Goal: Information Seeking & Learning: Learn about a topic

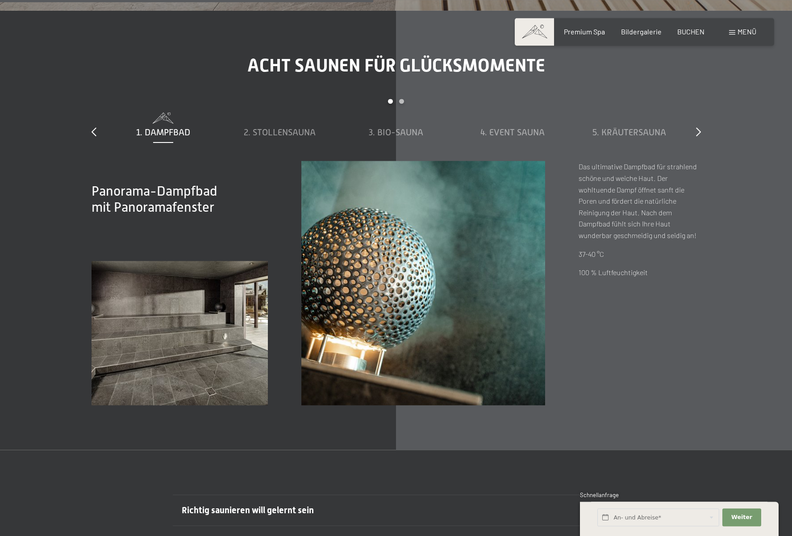
scroll to position [3232, 0]
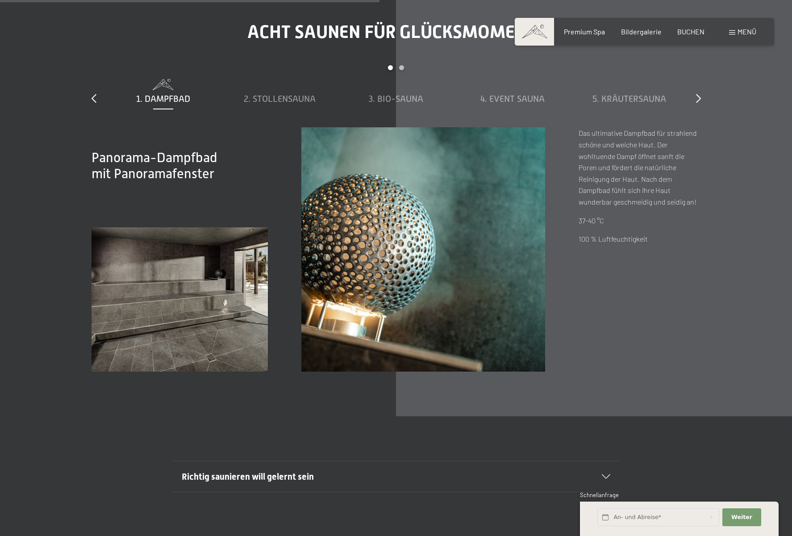
click at [601, 470] on div "Richtig saunieren will gelernt sein" at bounding box center [396, 476] width 428 height 30
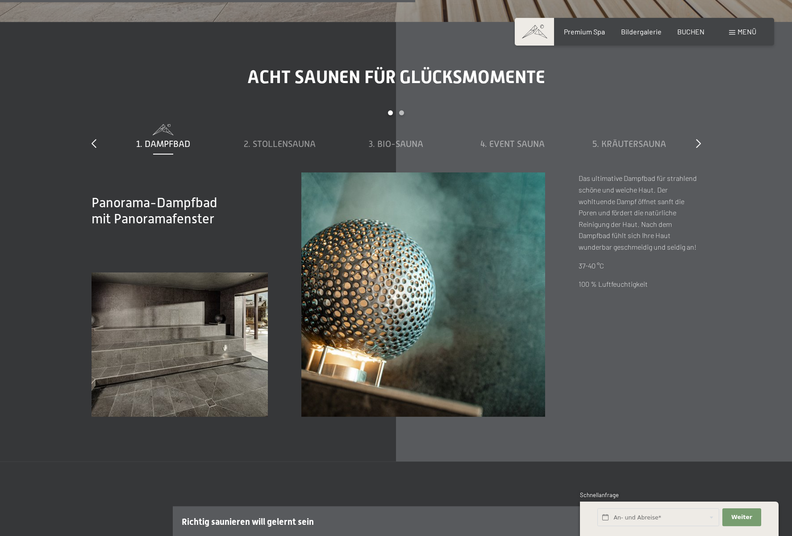
scroll to position [3186, 0]
click at [253, 144] on span "2. Stollensauna" at bounding box center [280, 144] width 72 height 10
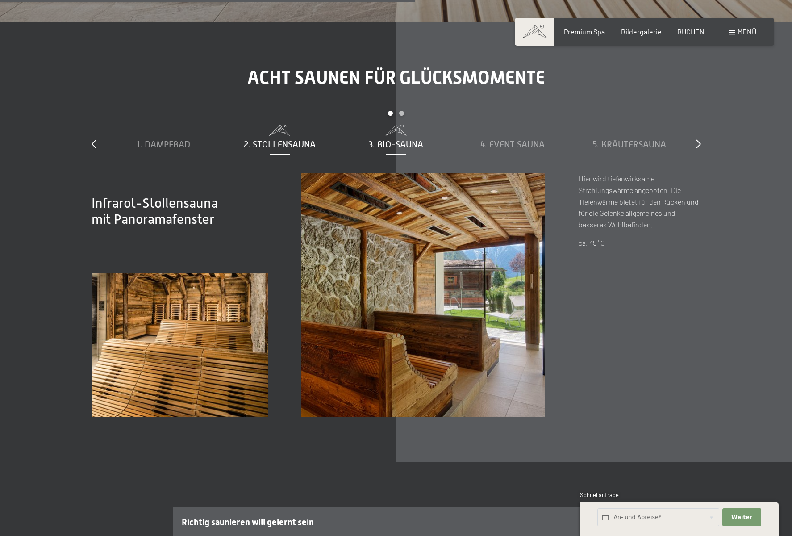
click at [373, 142] on span "3. Bio-Sauna" at bounding box center [396, 144] width 54 height 10
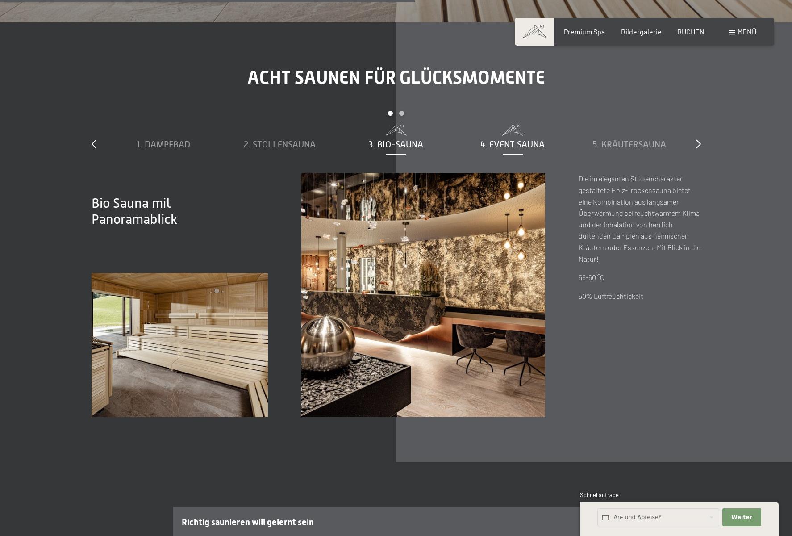
click at [490, 145] on span "4. Event Sauna" at bounding box center [512, 144] width 64 height 10
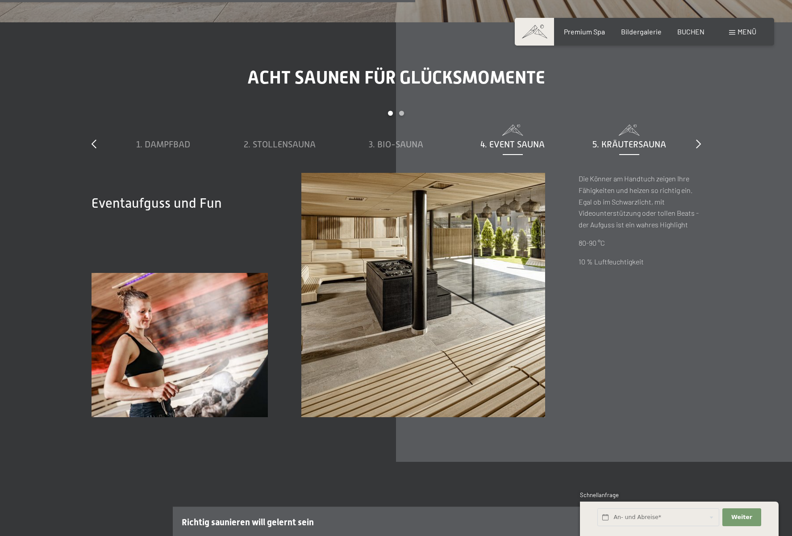
click at [630, 144] on span "5. Kräutersauna" at bounding box center [629, 144] width 74 height 10
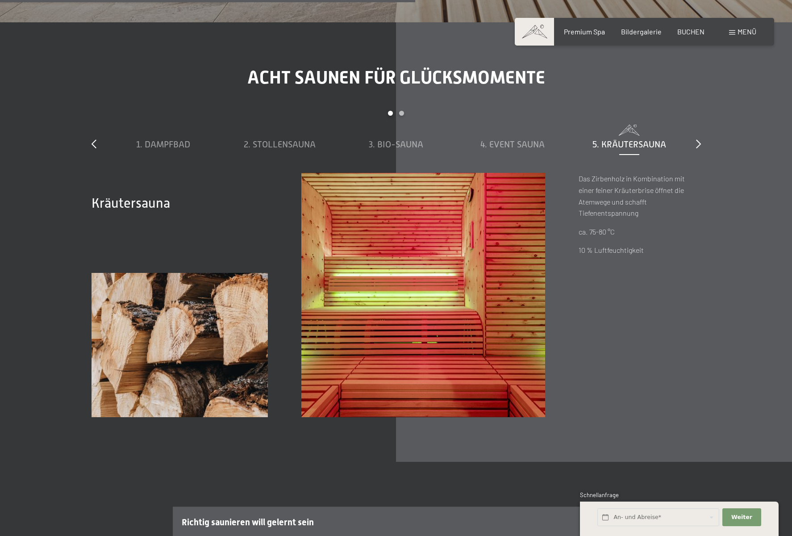
click at [702, 148] on div "Acht Saunen für Glücksmomente slide 1 to 5 of 8 1. Dampfbad 2. Stollensauna 3. …" at bounding box center [396, 241] width 676 height 349
click at [701, 146] on div "Acht Saunen für Glücksmomente slide 1 to 5 of 8 1. Dampfbad 2. Stollensauna 3. …" at bounding box center [396, 241] width 676 height 349
click at [698, 146] on icon at bounding box center [698, 143] width 5 height 9
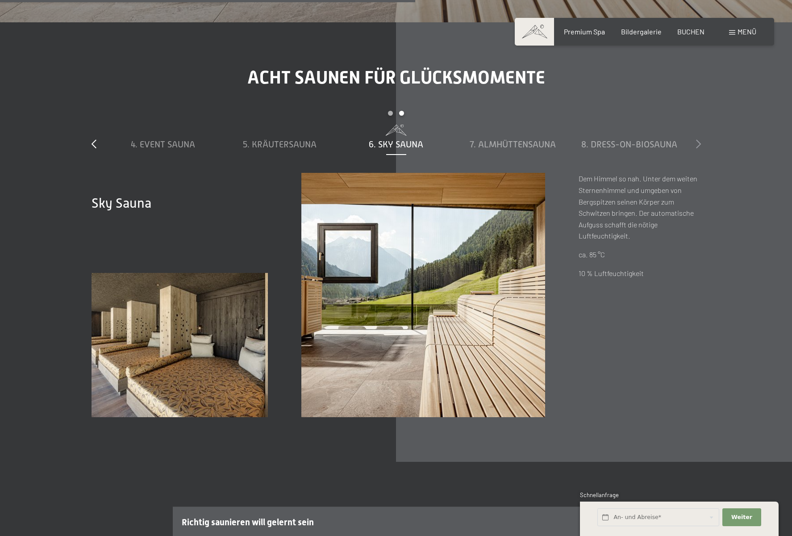
click at [698, 146] on icon at bounding box center [698, 143] width 5 height 9
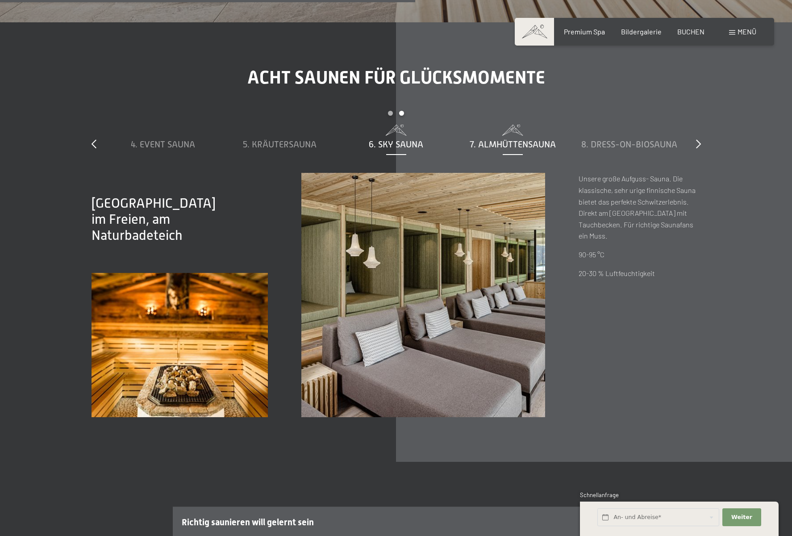
click at [376, 141] on span "6. Sky Sauna" at bounding box center [396, 144] width 54 height 10
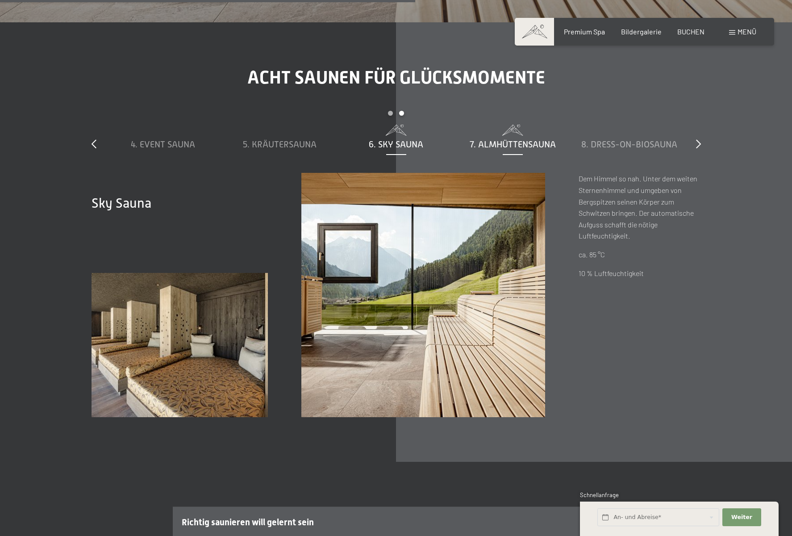
click at [528, 138] on div "7. Almhüttensauna" at bounding box center [513, 138] width 108 height 26
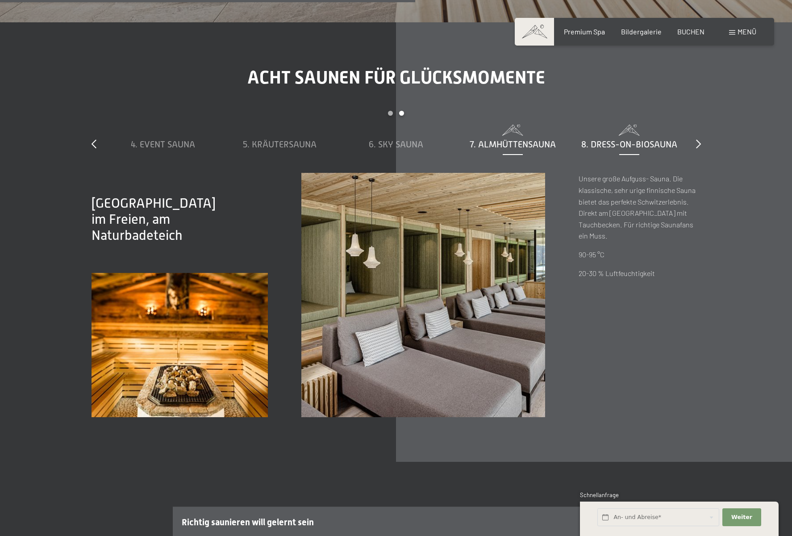
click at [601, 140] on span "8. Dress-on-Biosauna" at bounding box center [629, 144] width 96 height 10
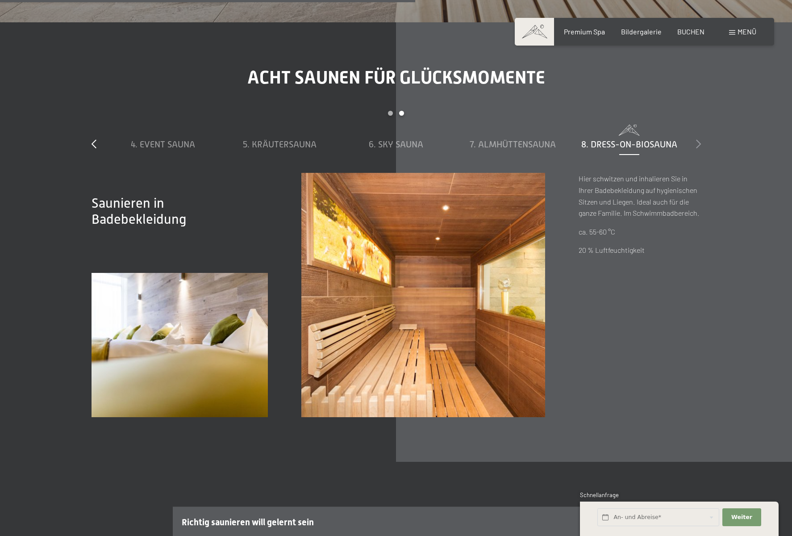
click at [699, 146] on icon at bounding box center [698, 143] width 5 height 9
